Goal: Information Seeking & Learning: Learn about a topic

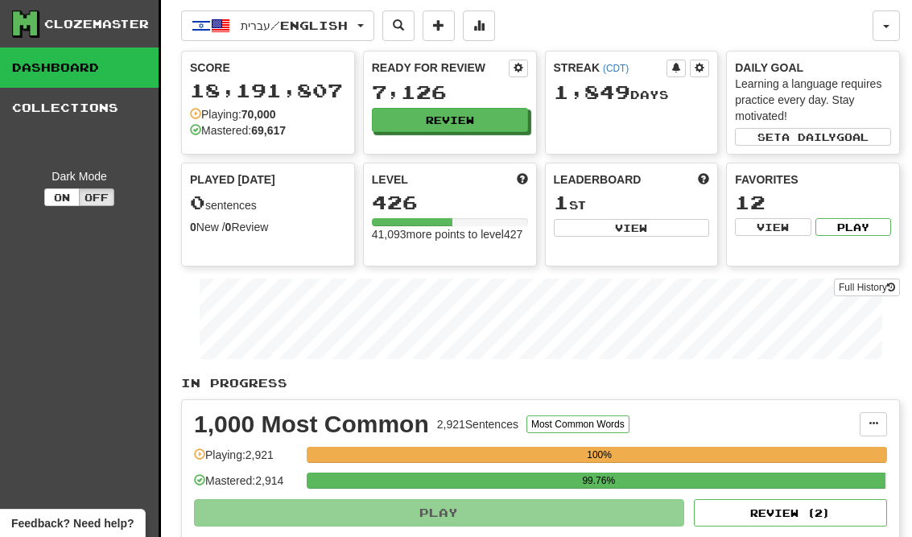
click at [507, 113] on button "Review" at bounding box center [450, 120] width 156 height 24
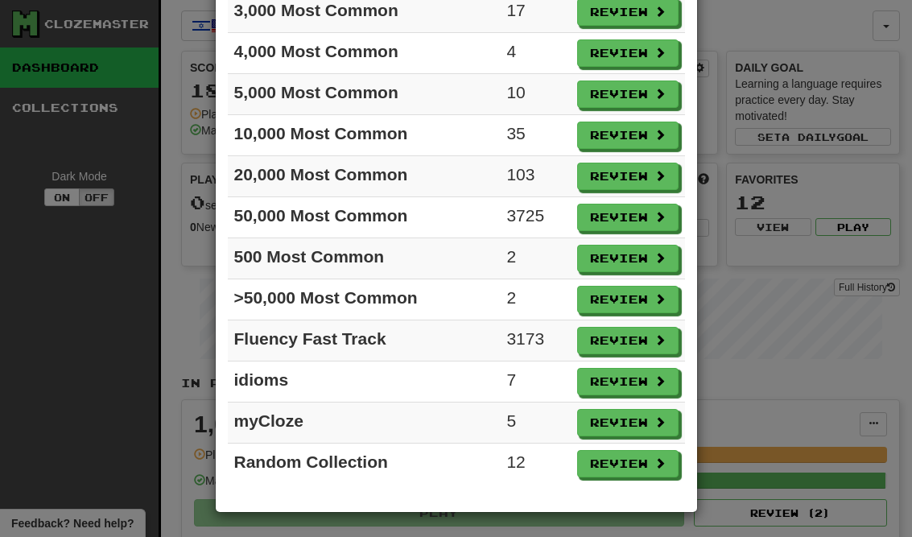
scroll to position [236, 0]
click at [641, 297] on button "Review" at bounding box center [627, 299] width 101 height 27
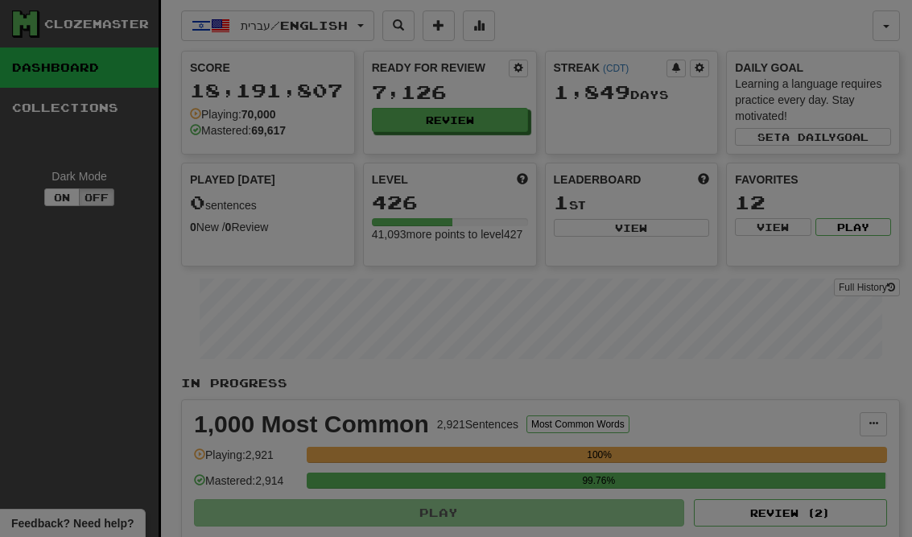
select select "**"
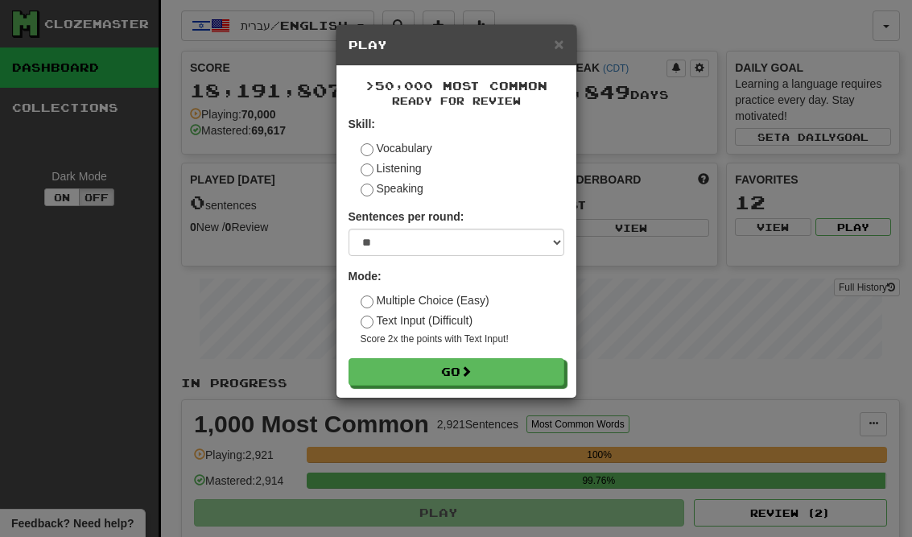
click at [553, 379] on button "Go" at bounding box center [456, 371] width 216 height 27
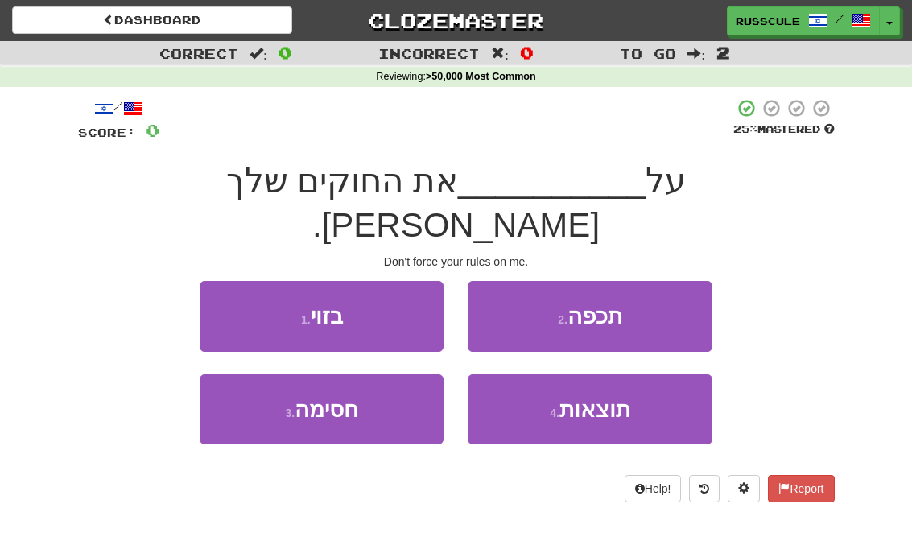
click at [645, 281] on button "2 . תכפה" at bounding box center [589, 316] width 244 height 70
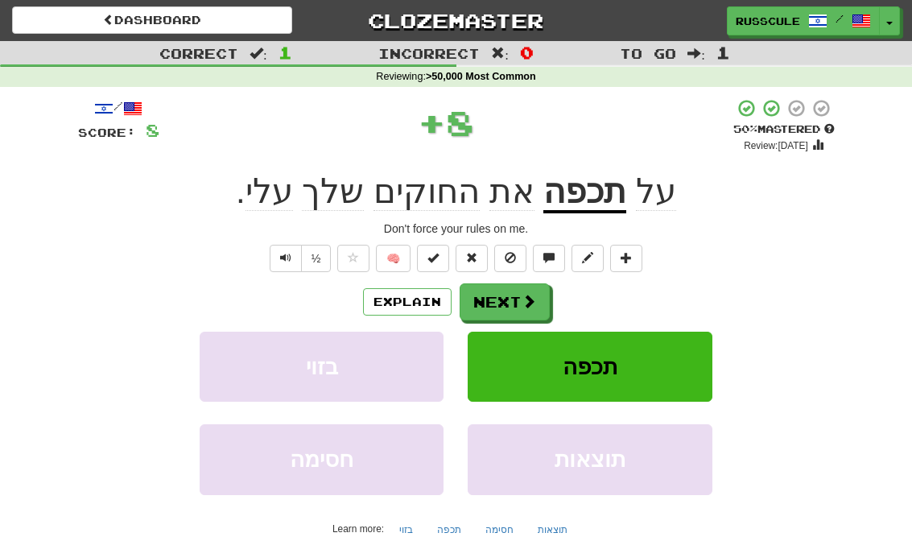
click at [532, 300] on span at bounding box center [528, 301] width 14 height 14
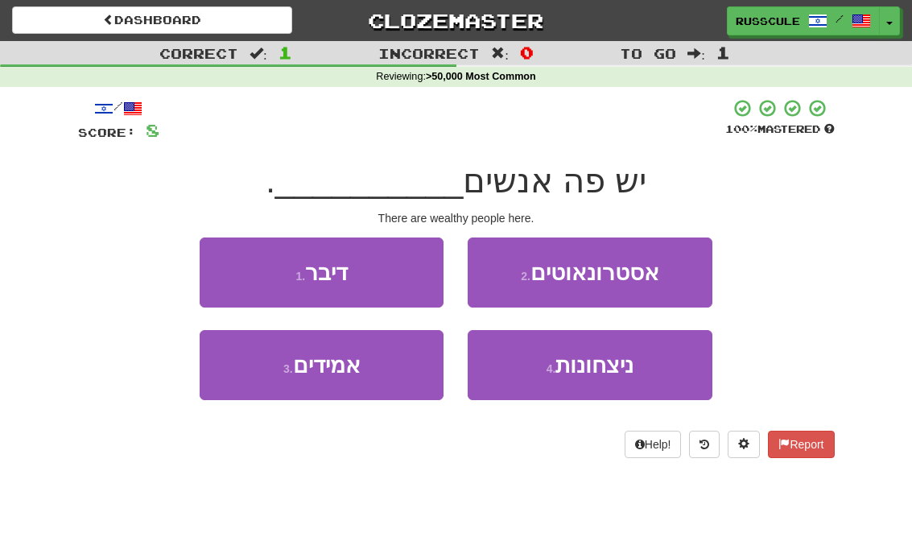
click at [593, 360] on span "ניצחונות" at bounding box center [594, 364] width 78 height 25
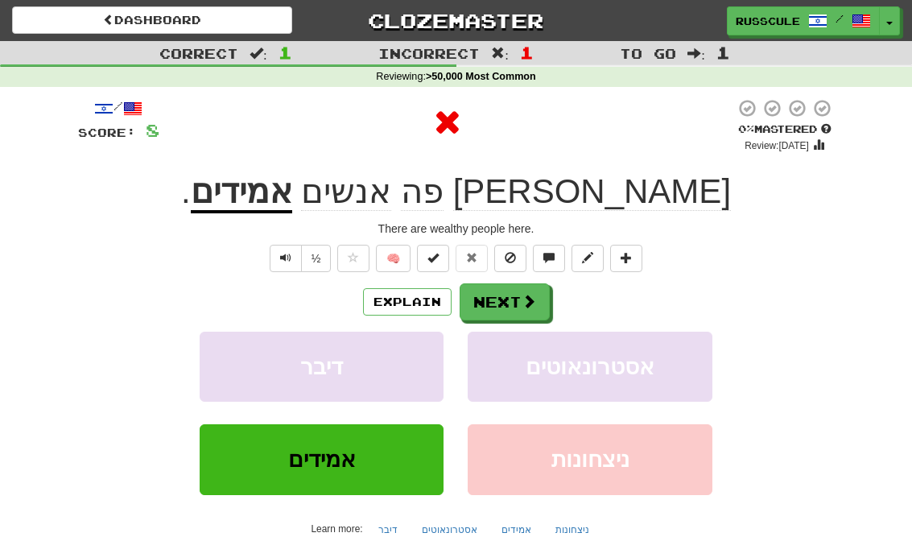
click at [292, 188] on u "אמידים" at bounding box center [241, 192] width 101 height 41
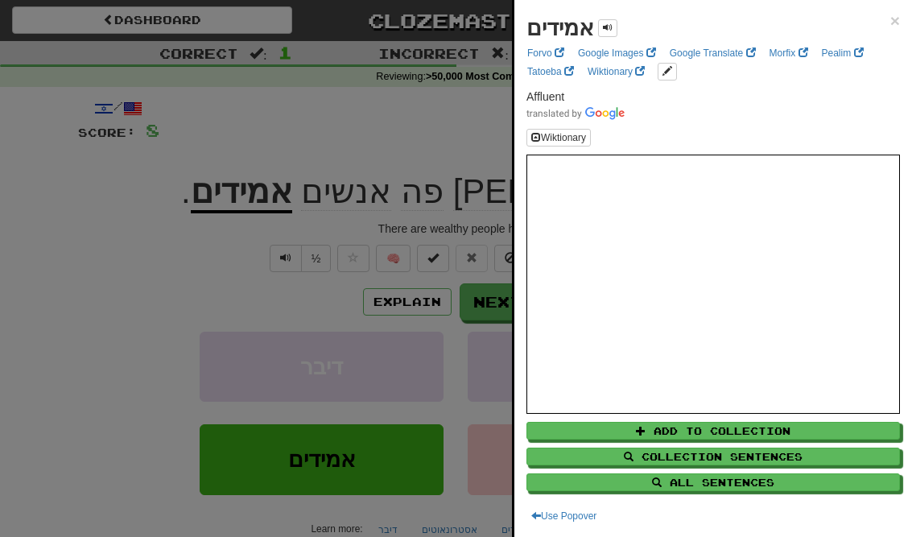
click at [223, 160] on div at bounding box center [456, 268] width 912 height 537
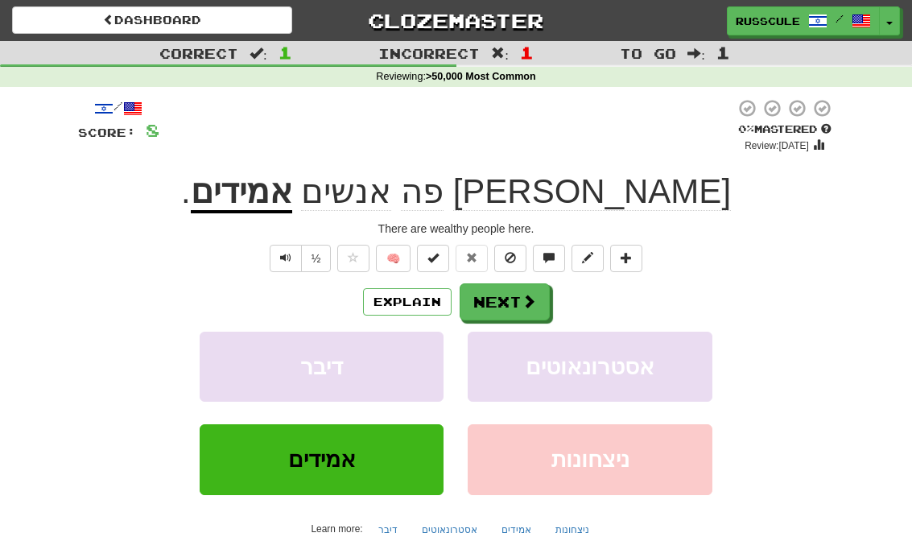
click at [537, 294] on button "Next" at bounding box center [504, 301] width 90 height 37
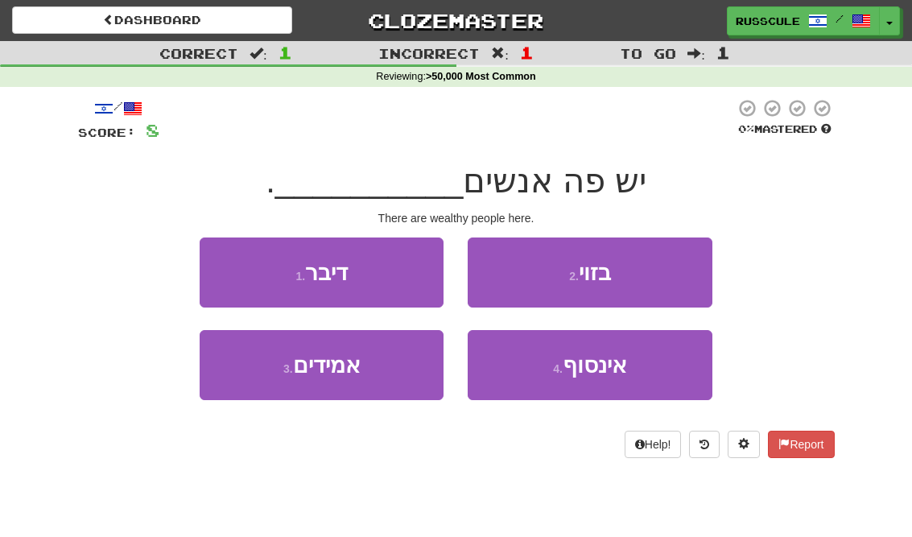
click at [280, 383] on button "3 . אמידים" at bounding box center [322, 365] width 244 height 70
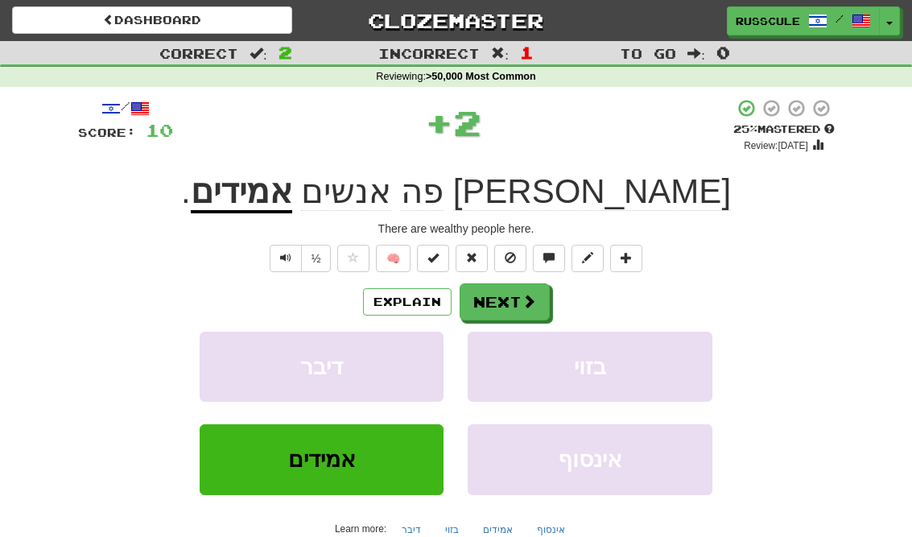
click at [634, 265] on button at bounding box center [626, 258] width 32 height 27
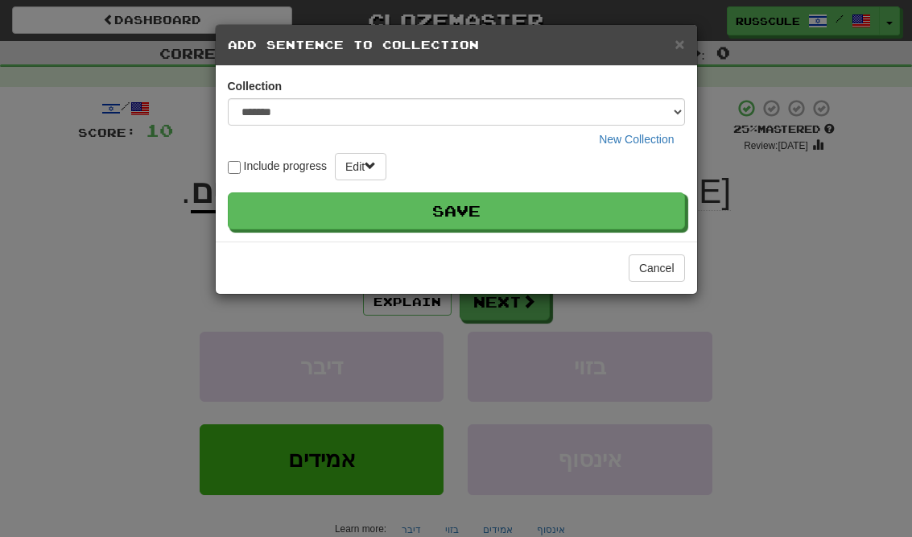
click at [591, 205] on button "Save" at bounding box center [456, 210] width 457 height 37
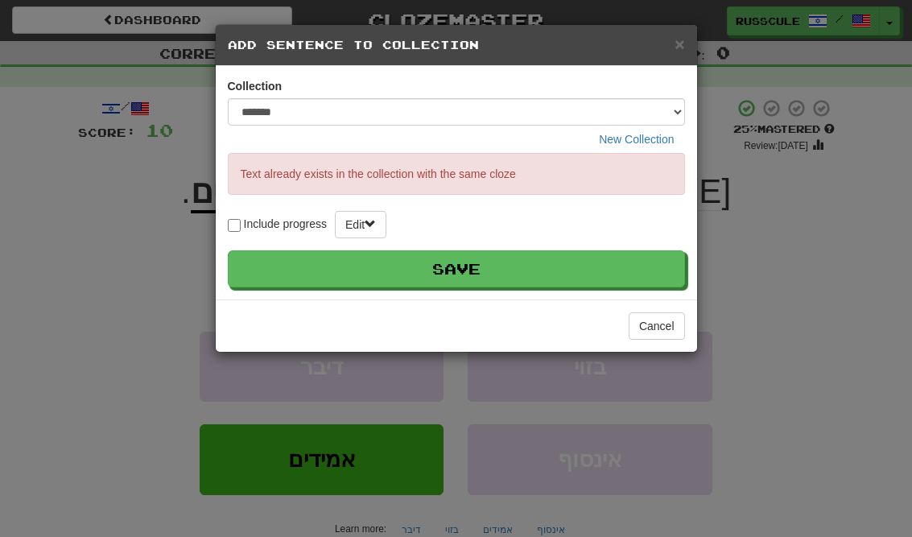
click at [668, 323] on button "Cancel" at bounding box center [656, 325] width 56 height 27
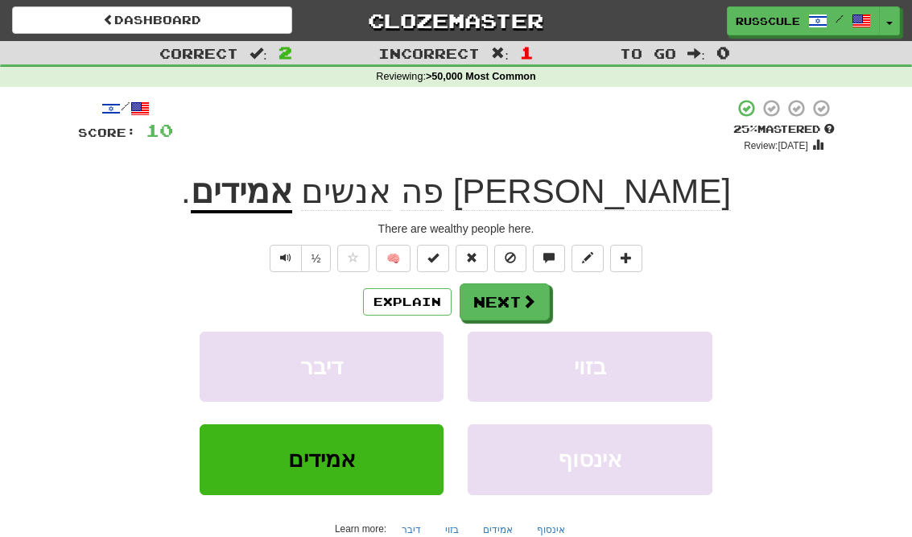
click at [527, 294] on span at bounding box center [528, 301] width 14 height 14
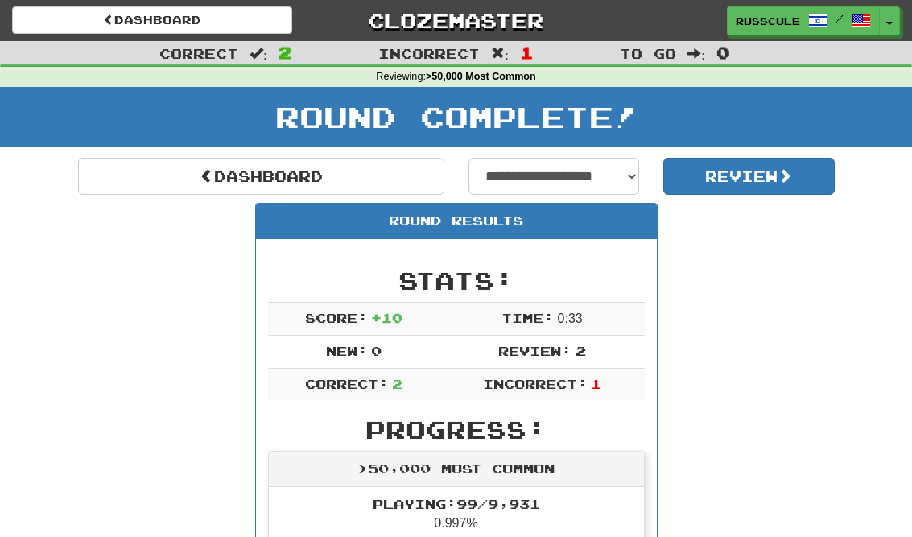
click at [138, 158] on link "Dashboard" at bounding box center [261, 176] width 366 height 37
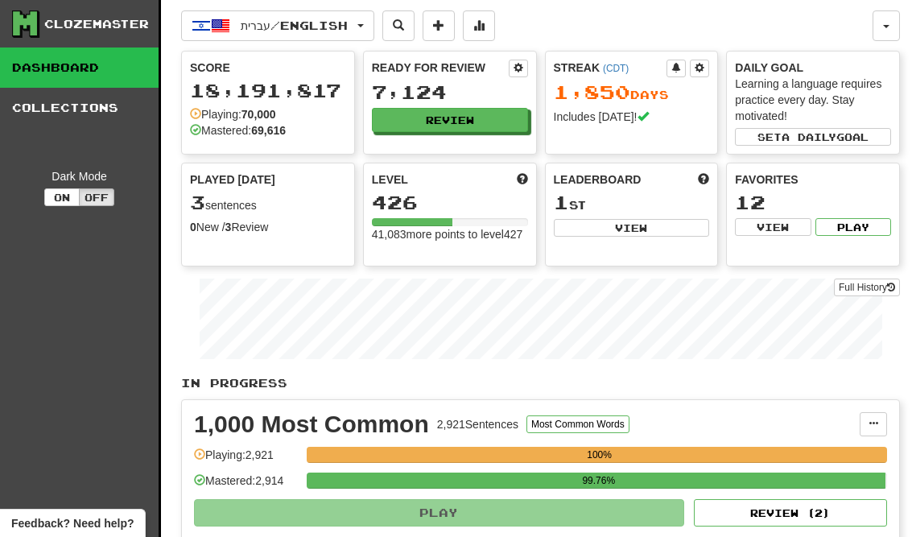
click at [502, 122] on button "Review" at bounding box center [450, 120] width 156 height 24
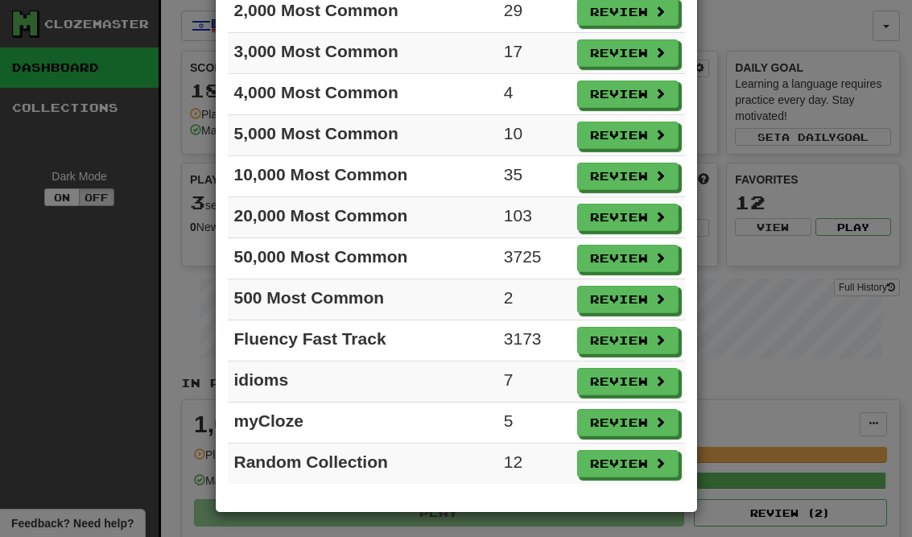
scroll to position [195, 0]
click at [630, 303] on button "Review" at bounding box center [627, 299] width 101 height 27
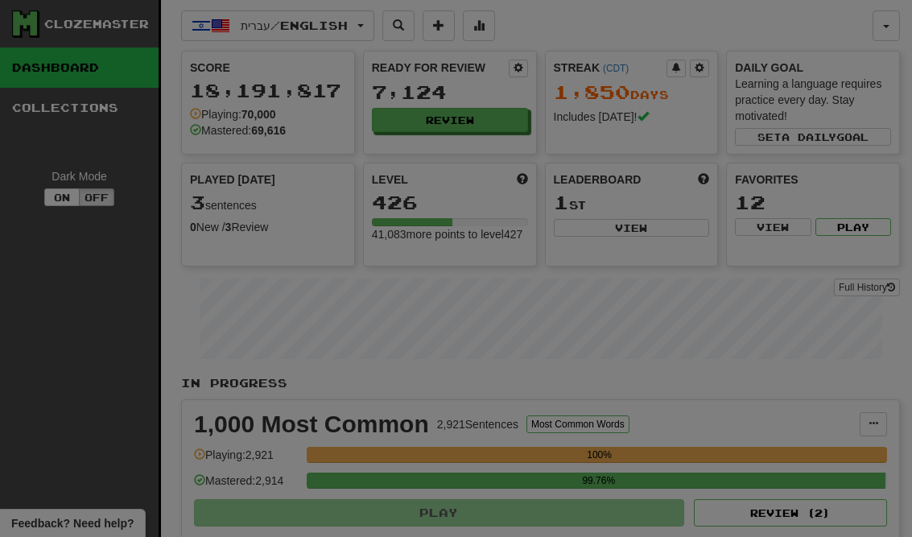
select select "**"
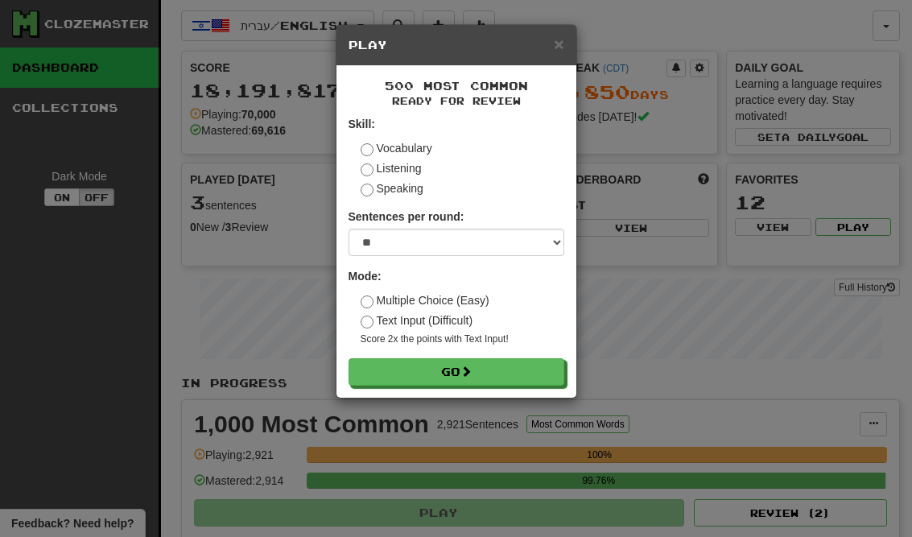
click at [521, 375] on button "Go" at bounding box center [456, 371] width 216 height 27
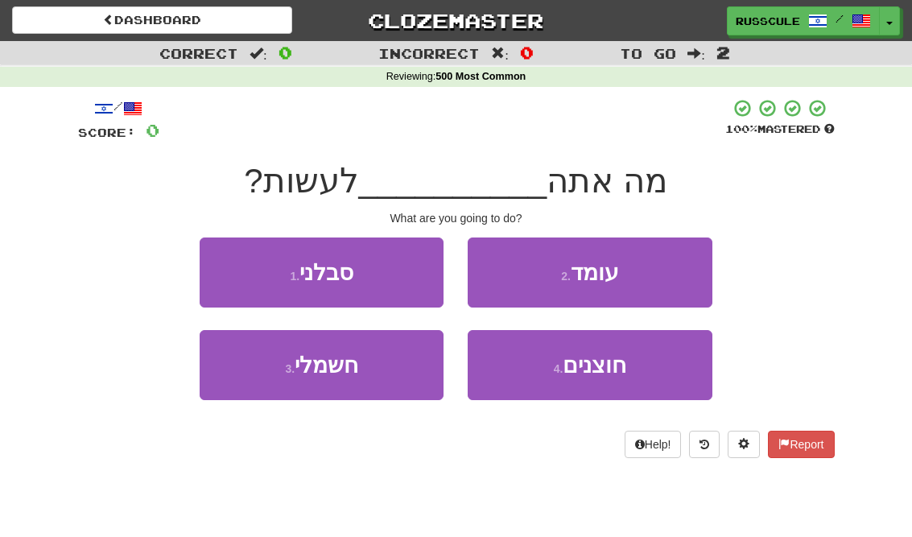
click at [658, 269] on button "2 . עומד" at bounding box center [589, 272] width 244 height 70
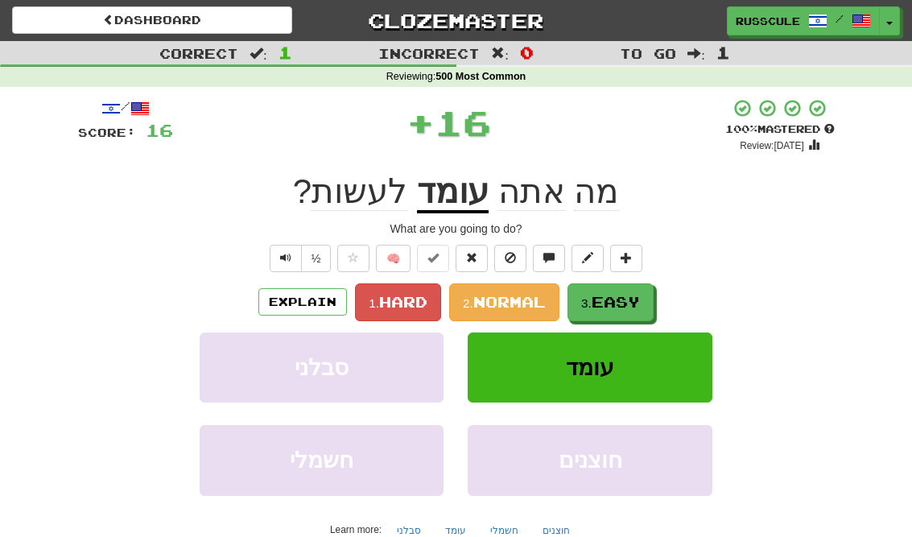
click at [622, 302] on span "Easy" at bounding box center [615, 302] width 48 height 18
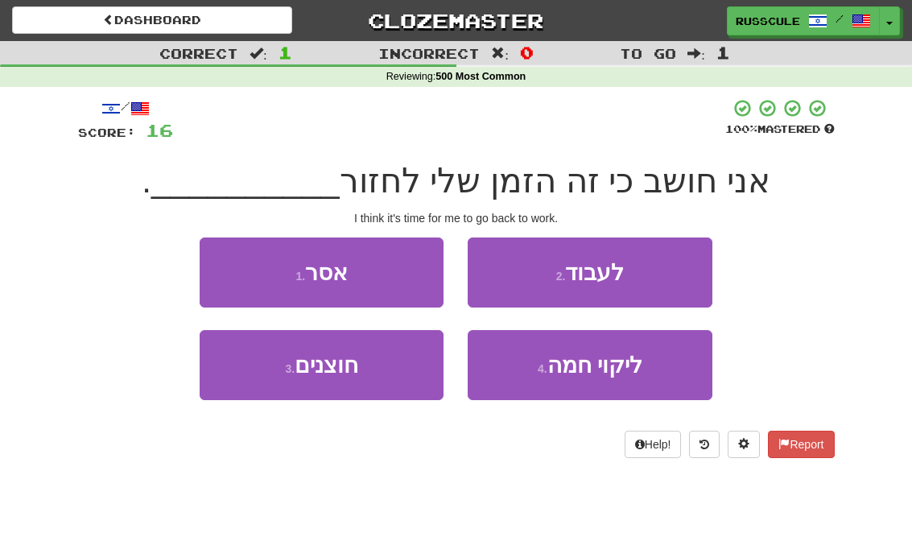
click at [659, 278] on button "2 . לעבוד" at bounding box center [589, 272] width 244 height 70
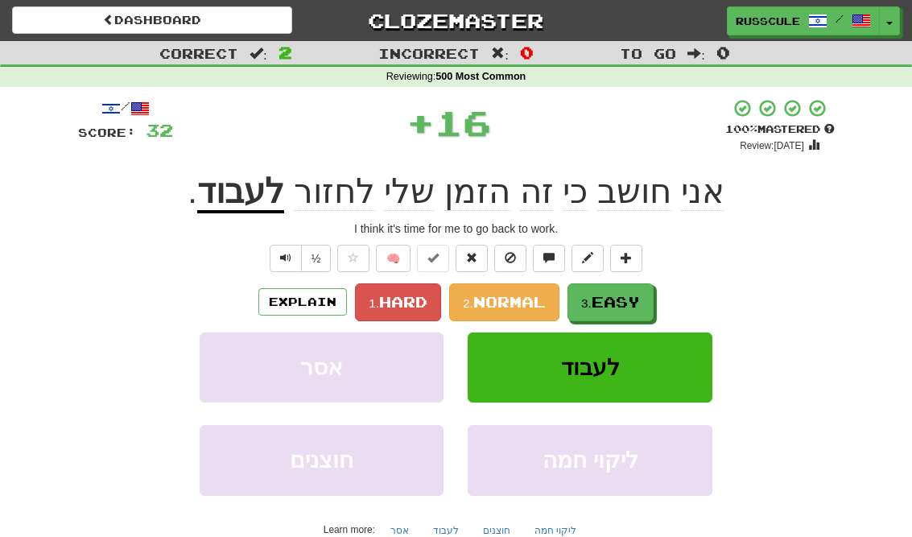
click at [632, 303] on span "Easy" at bounding box center [615, 302] width 48 height 18
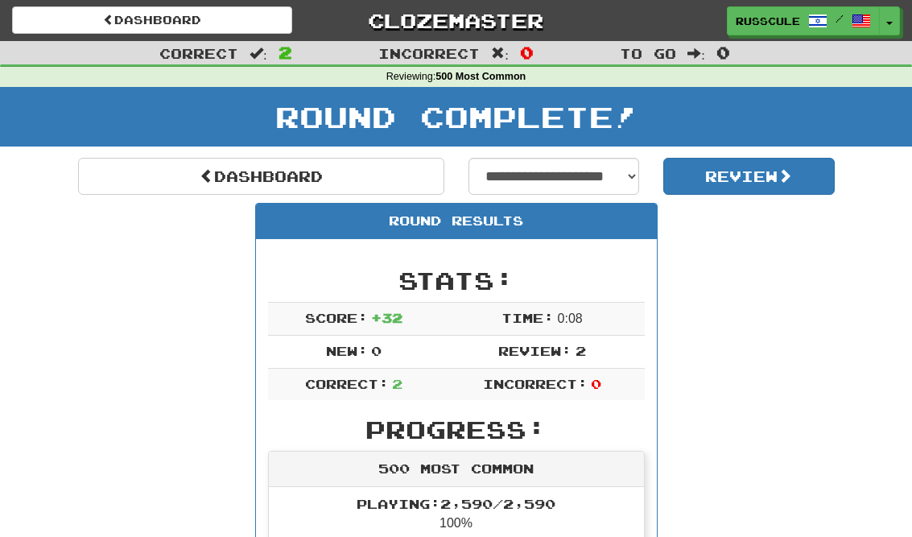
click at [104, 173] on link "Dashboard" at bounding box center [261, 176] width 366 height 37
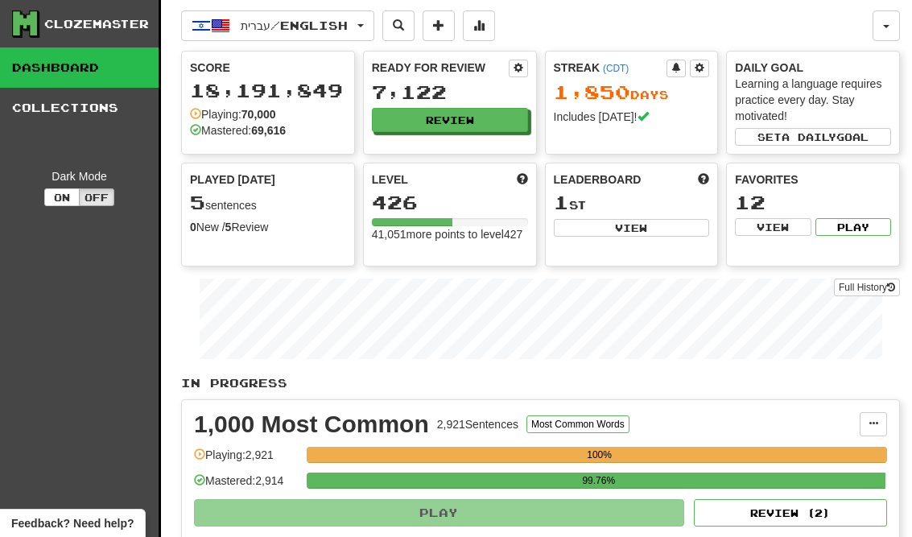
click at [495, 34] on button at bounding box center [479, 25] width 32 height 31
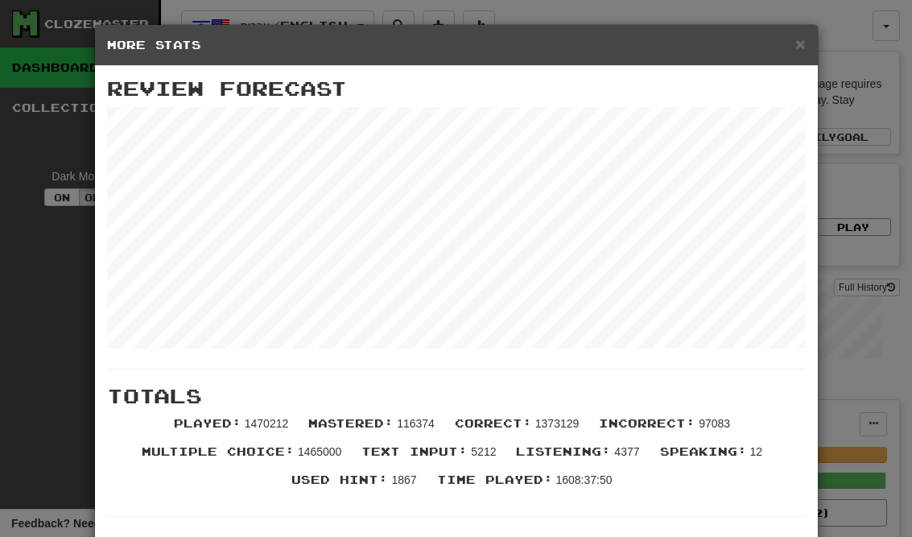
click at [797, 57] on div "× More Stats" at bounding box center [456, 45] width 723 height 41
click at [797, 49] on span "×" at bounding box center [800, 44] width 10 height 19
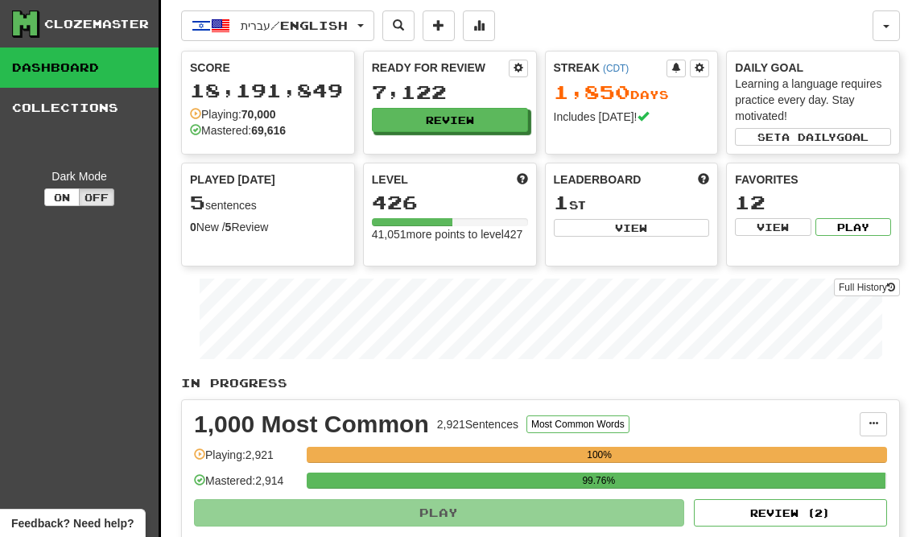
click at [661, 227] on button "View" at bounding box center [632, 228] width 156 height 18
select select "**********"
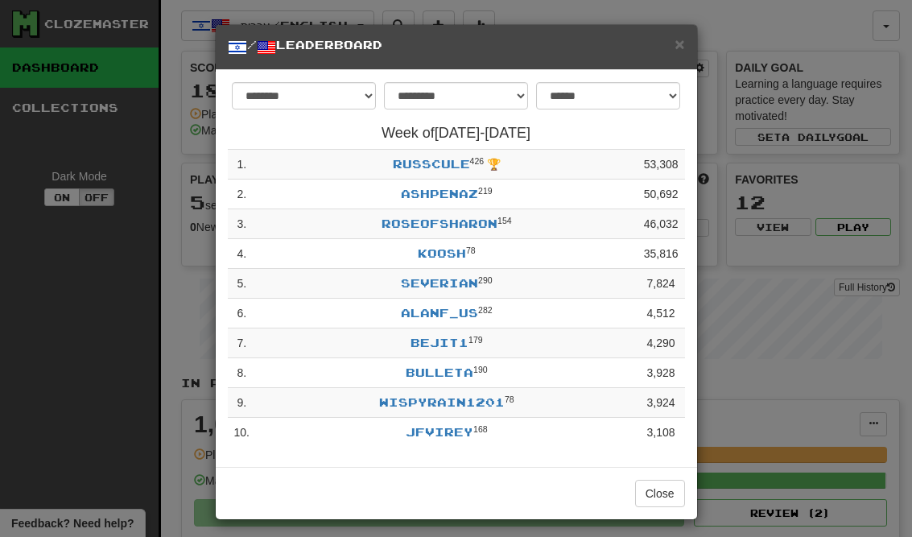
click at [670, 488] on button "Close" at bounding box center [660, 493] width 50 height 27
